Goal: Task Accomplishment & Management: Use online tool/utility

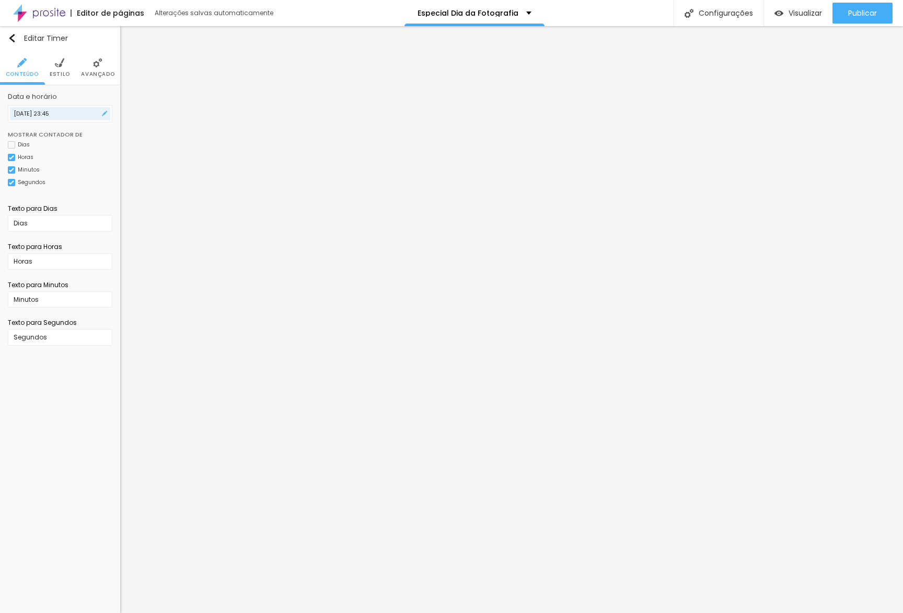
click at [55, 113] on input "[DATE] 23:45" at bounding box center [60, 113] width 105 height 17
click at [133, 171] on li "12:00" at bounding box center [125, 170] width 44 height 16
click at [53, 115] on input "[DATE] 12:00" at bounding box center [60, 113] width 105 height 17
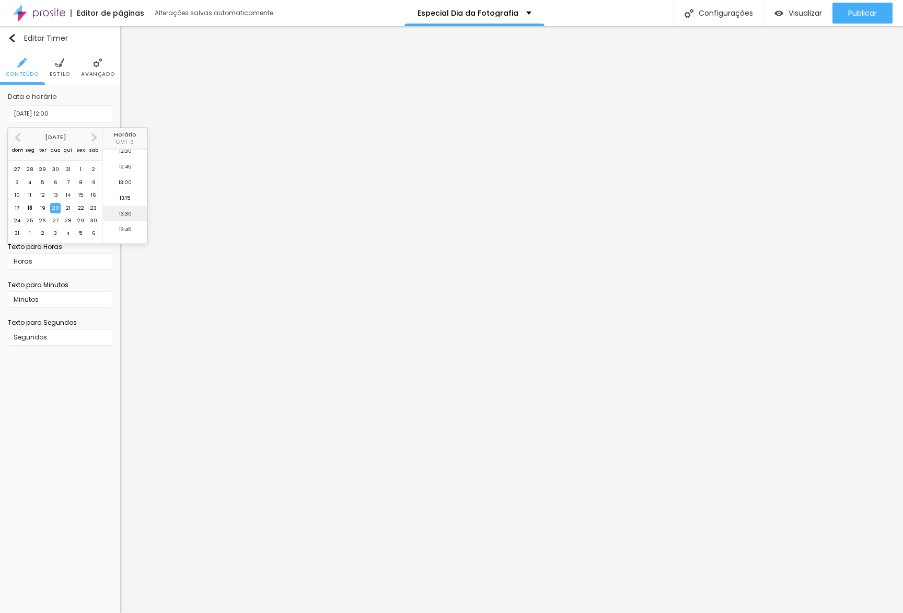
click at [123, 210] on li "13:30" at bounding box center [125, 213] width 44 height 16
click at [99, 115] on input "[DATE] 13:30" at bounding box center [60, 113] width 105 height 17
click at [129, 216] on li "17:00" at bounding box center [125, 220] width 44 height 16
click at [72, 117] on input "[DATE] 17:00" at bounding box center [60, 113] width 105 height 17
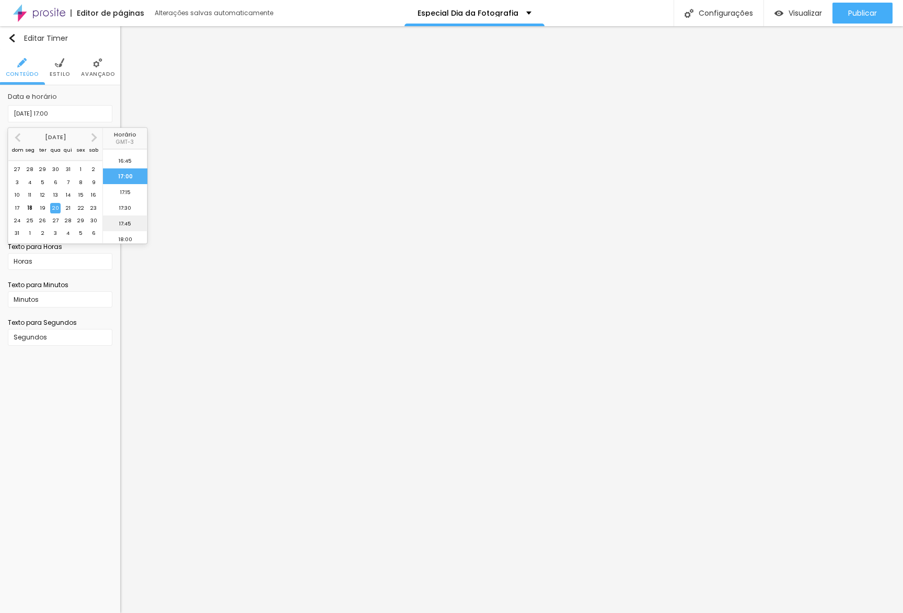
scroll to position [1058, 0]
click at [128, 199] on li "17:30" at bounding box center [125, 197] width 44 height 16
type input "[DATE] 17:30"
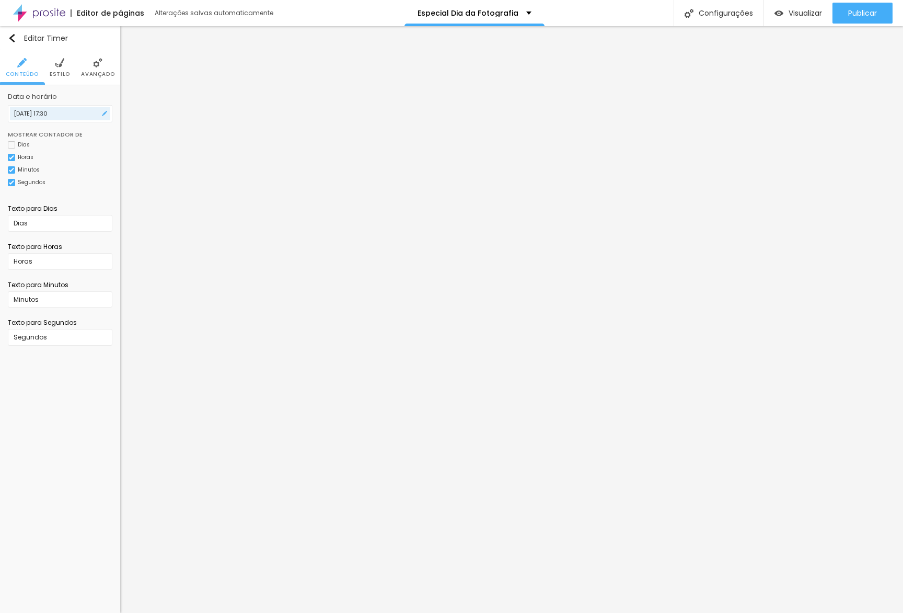
click at [65, 115] on input "[DATE] 17:30" at bounding box center [60, 113] width 105 height 17
click at [130, 182] on li "17:15" at bounding box center [125, 181] width 44 height 16
click at [85, 111] on input "[DATE] 17:15" at bounding box center [60, 113] width 105 height 17
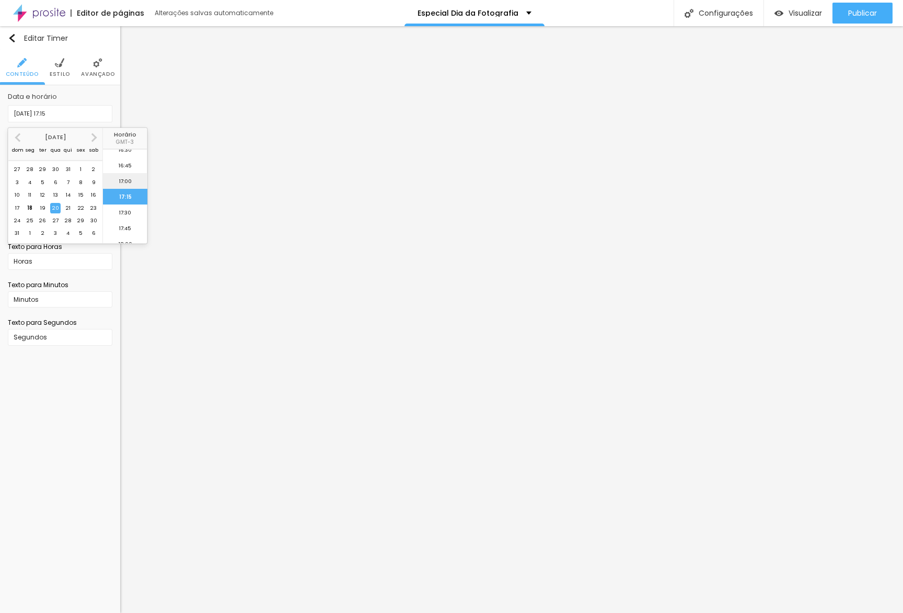
click at [131, 181] on li "17:00" at bounding box center [125, 181] width 44 height 16
type input "[DATE] 17:00"
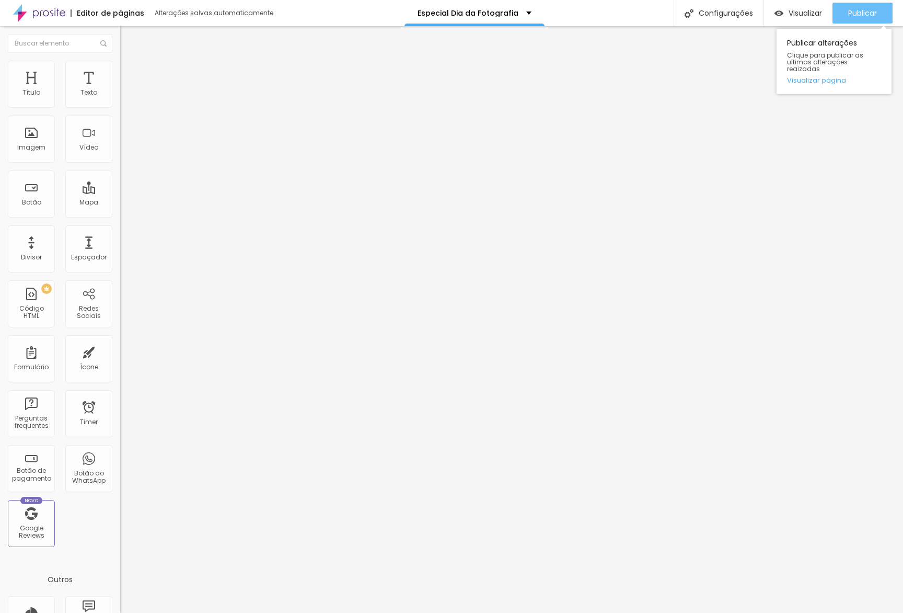
click at [882, 19] on button "Publicar" at bounding box center [863, 13] width 60 height 21
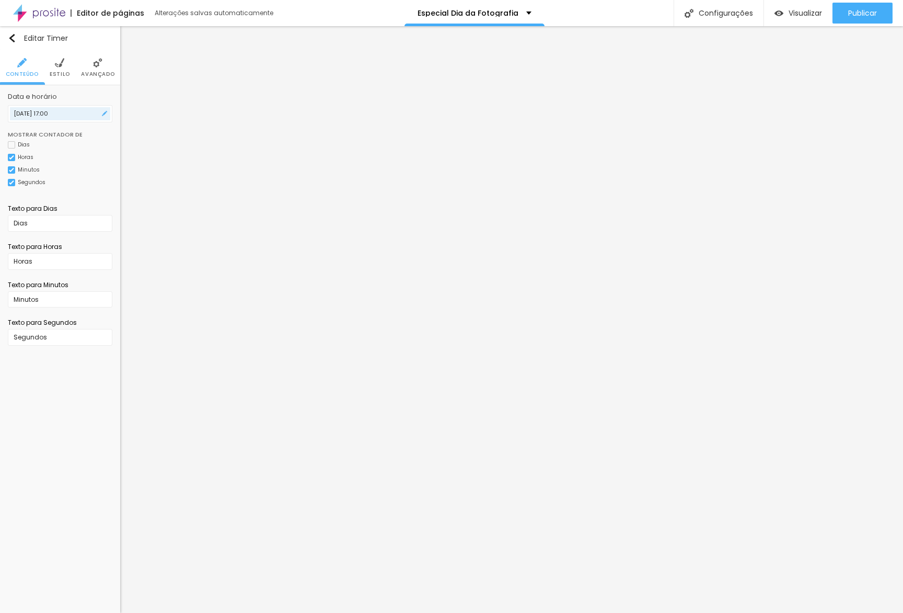
click at [76, 117] on input "[DATE] 17:00" at bounding box center [60, 113] width 105 height 17
click at [130, 230] on li "23:45" at bounding box center [125, 235] width 44 height 16
type input "[DATE] 23:45"
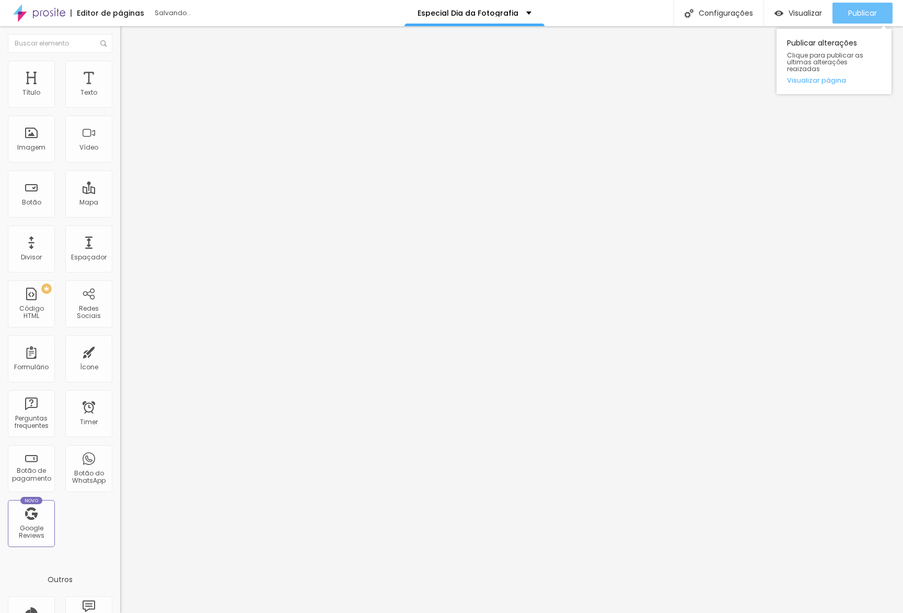
click at [871, 14] on span "Publicar" at bounding box center [863, 13] width 29 height 8
